Goal: Find specific page/section: Find specific page/section

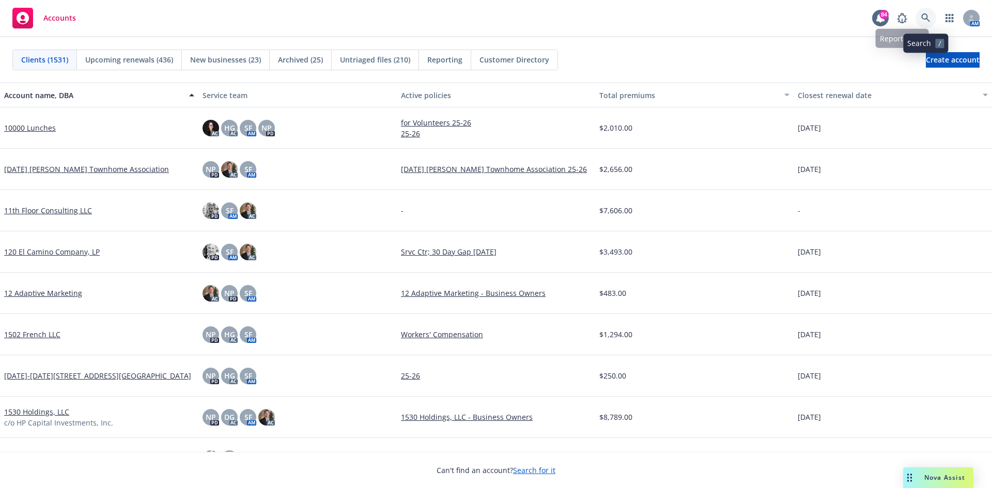
click at [926, 14] on icon at bounding box center [926, 17] width 9 height 9
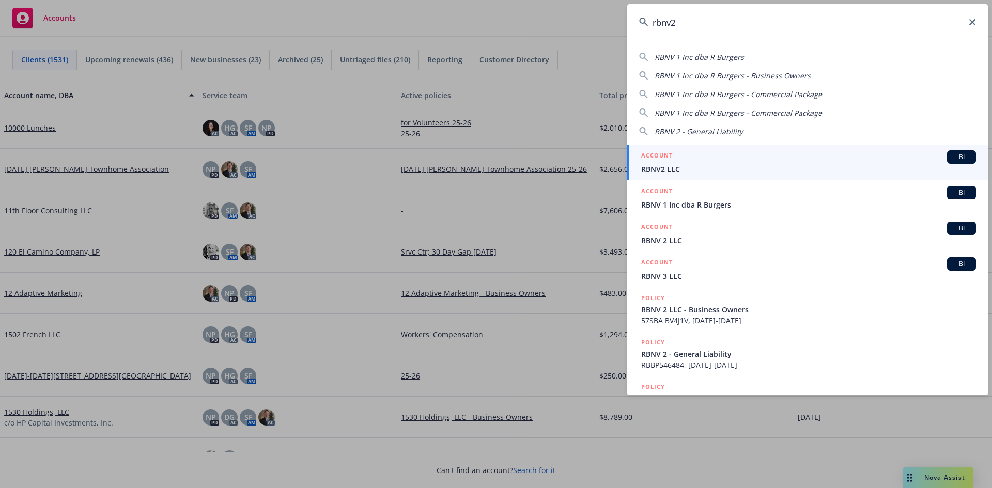
type input "rbnv2"
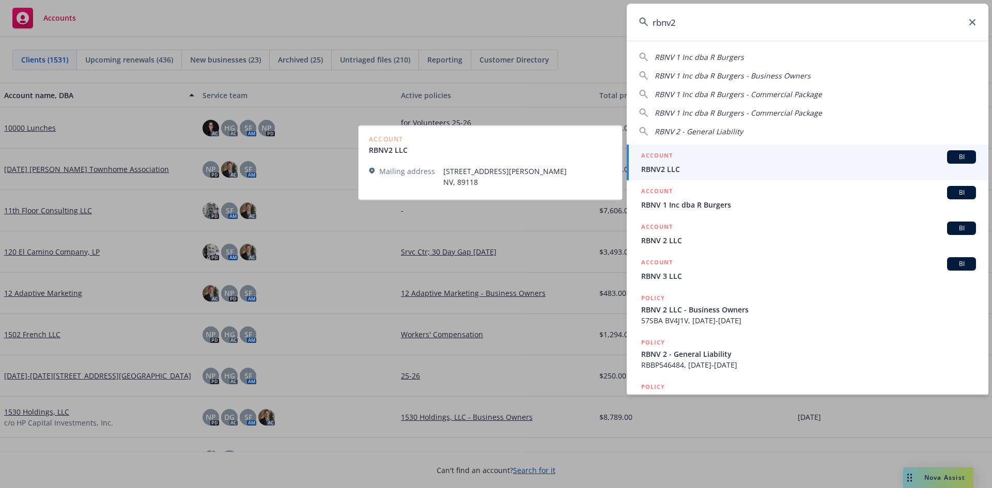
click at [662, 151] on h5 "ACCOUNT" at bounding box center [657, 156] width 32 height 12
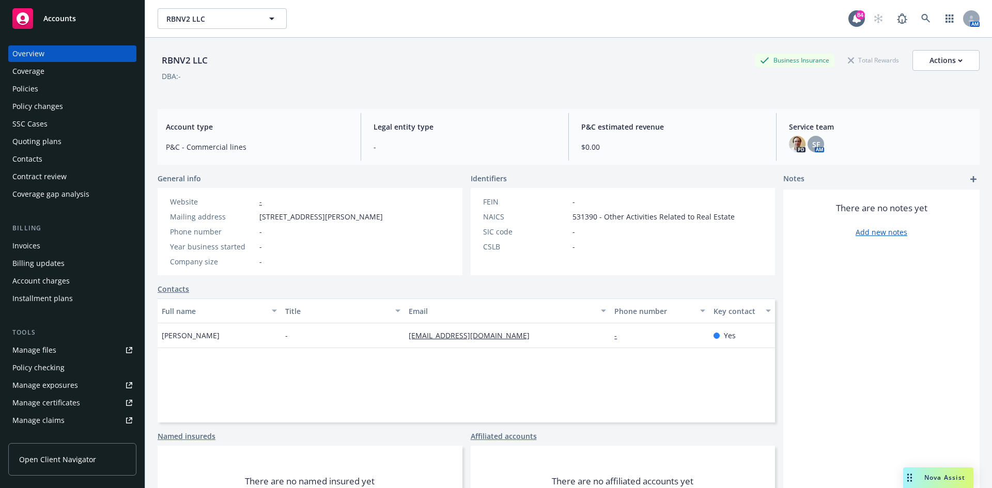
click at [80, 90] on div "Policies" at bounding box center [72, 89] width 120 height 17
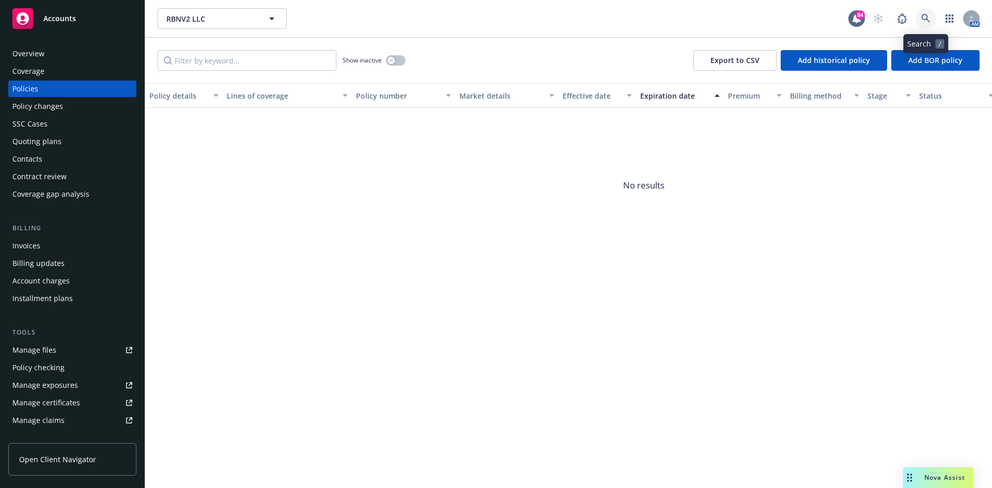
click at [921, 13] on link at bounding box center [926, 18] width 21 height 21
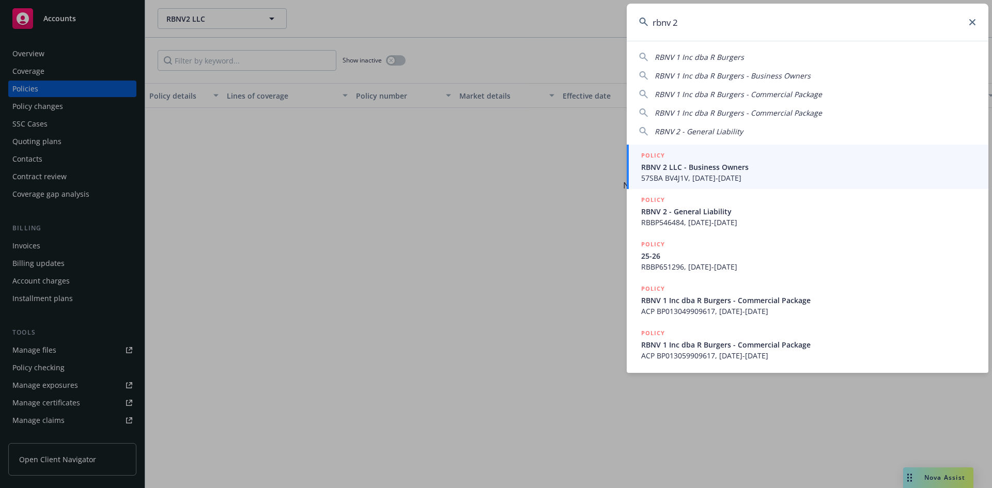
type input "rbnv 2"
click at [654, 154] on h5 "POLICY" at bounding box center [653, 155] width 24 height 10
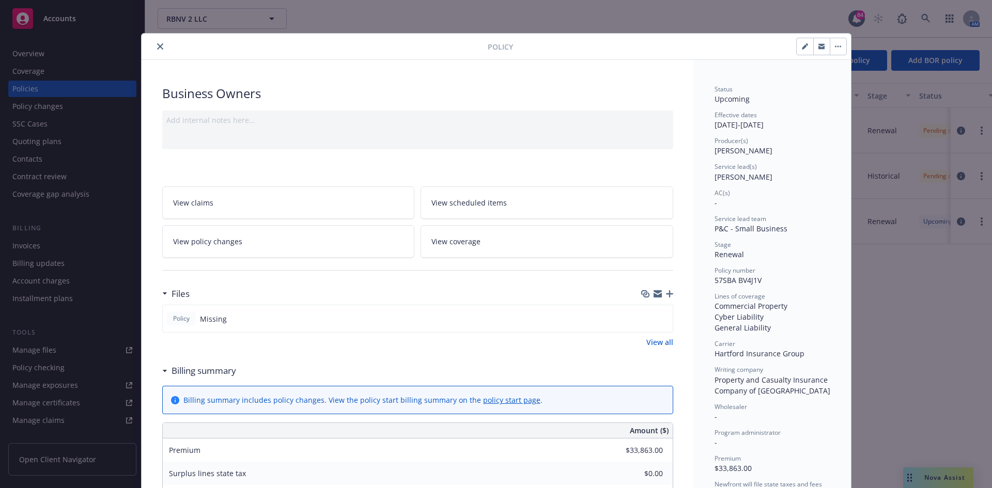
click at [157, 45] on icon "close" at bounding box center [160, 46] width 6 height 6
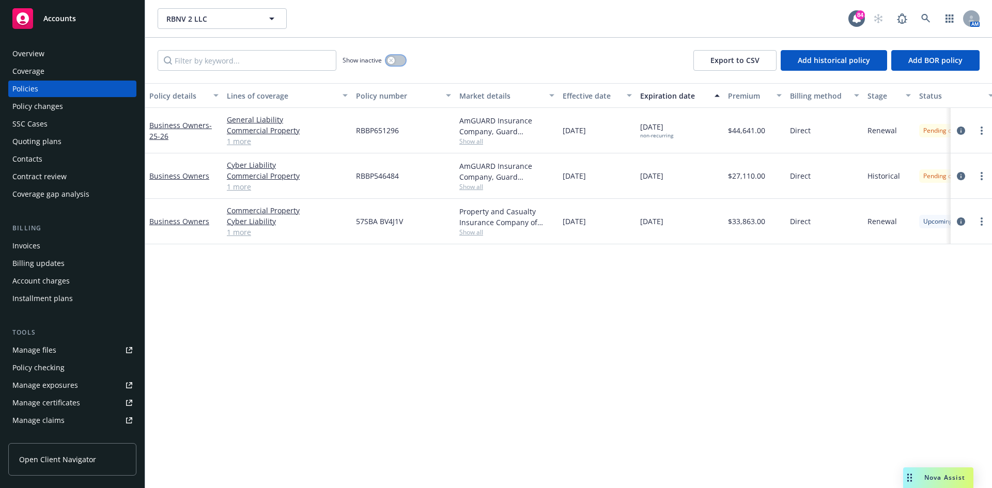
click at [390, 62] on icon "button" at bounding box center [391, 60] width 4 height 4
click at [197, 128] on link "Business Owners - 25-26" at bounding box center [180, 130] width 63 height 21
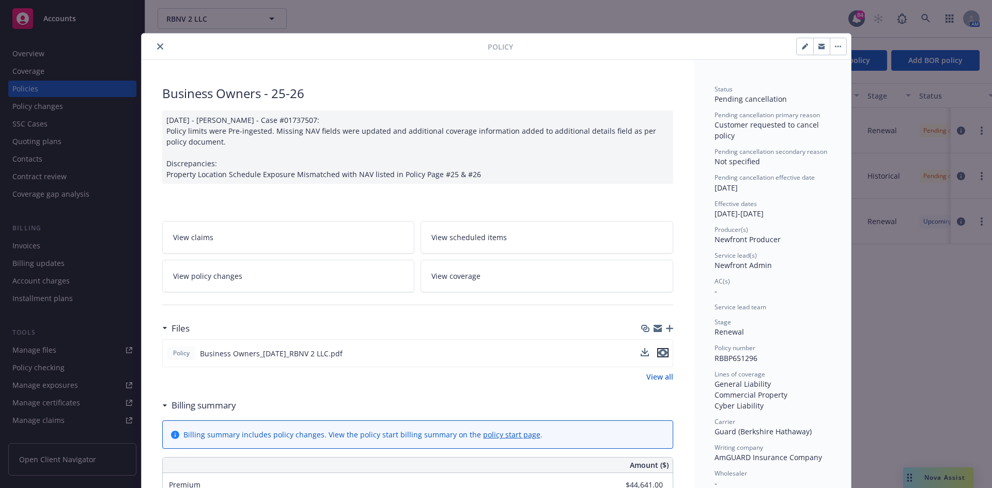
click at [660, 351] on icon "preview file" at bounding box center [663, 352] width 9 height 7
click at [157, 48] on icon "close" at bounding box center [160, 46] width 6 height 6
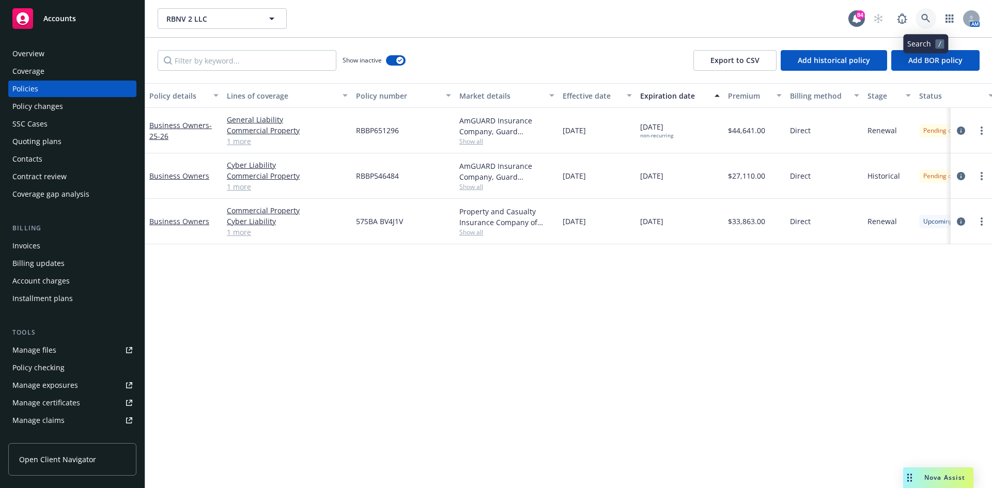
click at [928, 19] on icon at bounding box center [926, 18] width 9 height 9
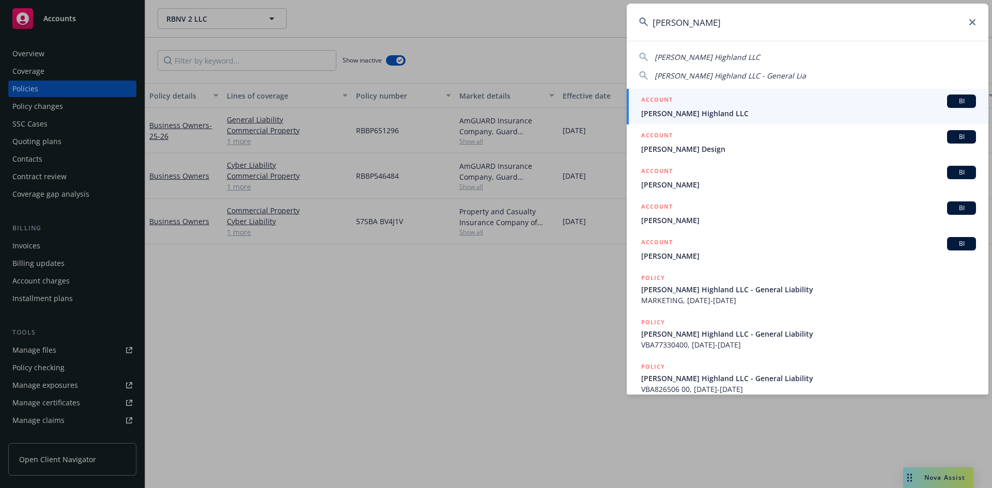
type input "[PERSON_NAME]"
click at [664, 101] on h5 "ACCOUNT" at bounding box center [657, 101] width 32 height 12
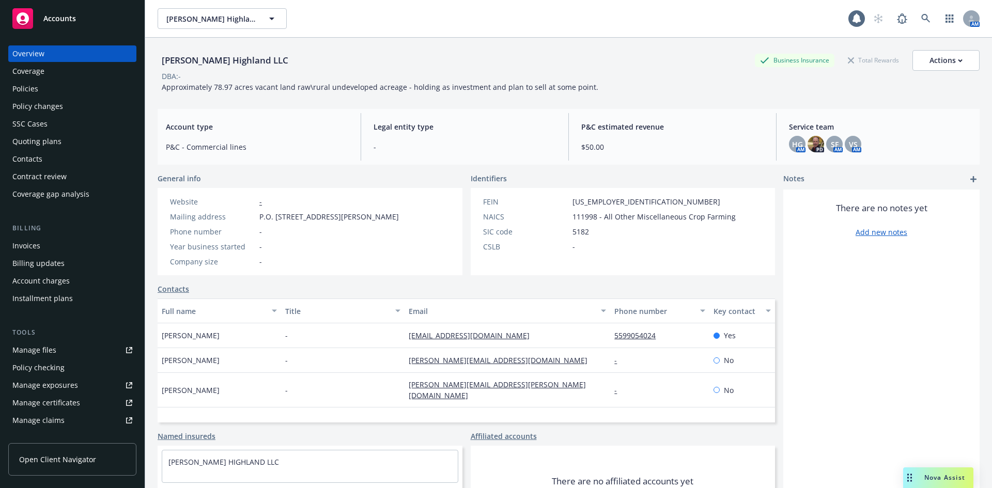
click at [53, 93] on div "Policies" at bounding box center [72, 89] width 120 height 17
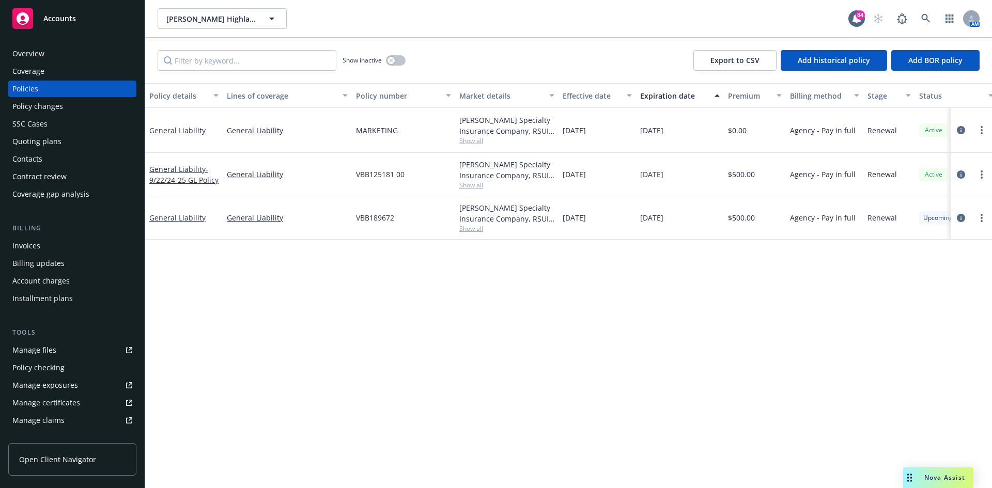
click at [473, 231] on span "Show all" at bounding box center [507, 228] width 95 height 9
click at [631, 275] on div "Policy details Lines of coverage Policy number Market details Effective date Ex…" at bounding box center [568, 285] width 847 height 405
click at [56, 249] on div "Invoices" at bounding box center [72, 246] width 120 height 17
